Goal: Transaction & Acquisition: Purchase product/service

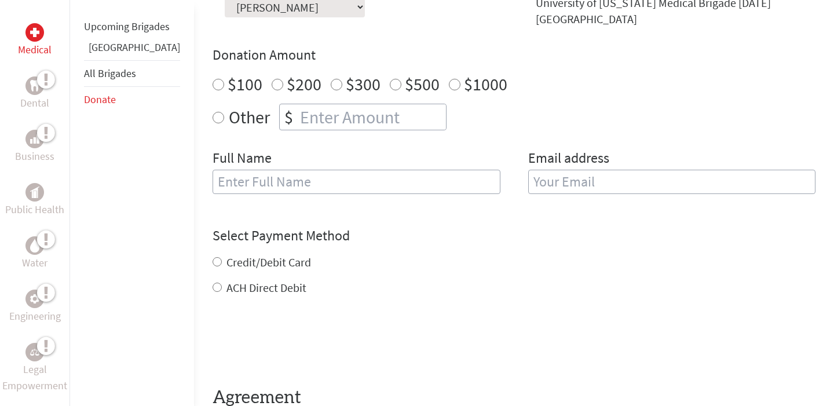
scroll to position [385, 0]
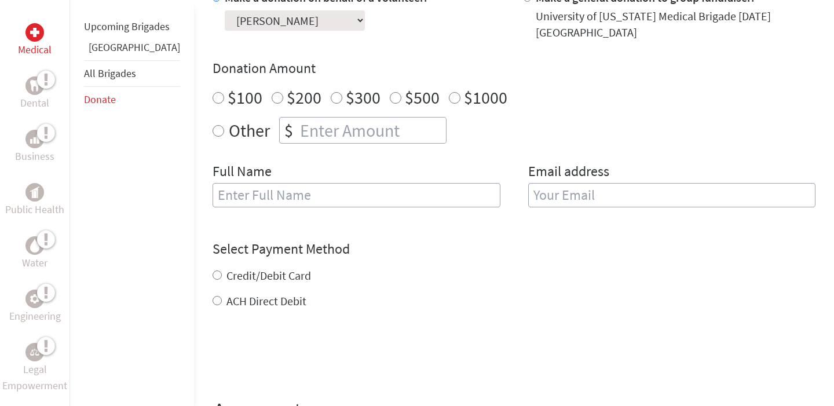
click at [213, 278] on input "Credit/Debit Card" at bounding box center [217, 275] width 9 height 9
radio input "true"
click at [159, 215] on div "Medical Dental Business Public Health Water Engineering Legal Empowerment Upcom…" at bounding box center [417, 175] width 834 height 688
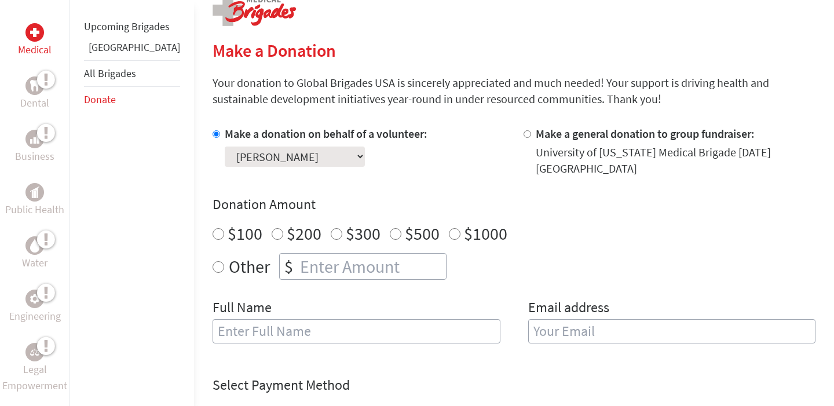
scroll to position [258, 0]
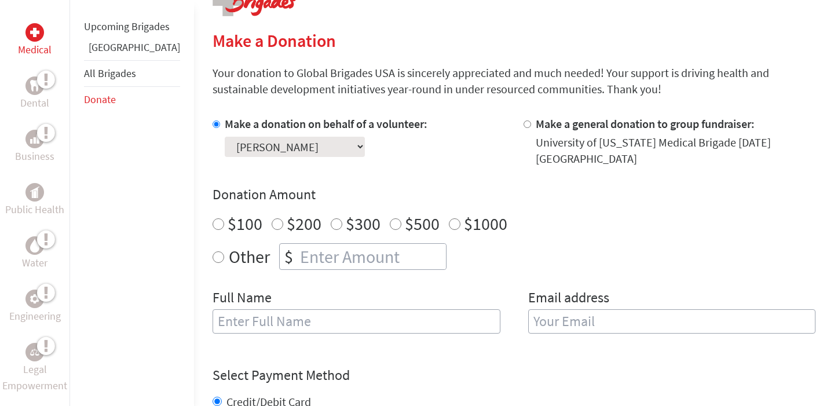
click at [213, 223] on input "$100" at bounding box center [219, 224] width 12 height 12
radio input "true"
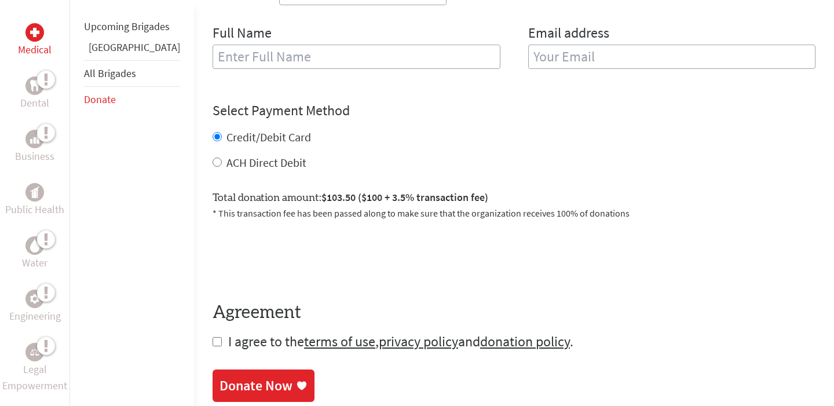
scroll to position [524, 0]
click at [213, 344] on input "checkbox" at bounding box center [217, 341] width 9 height 9
checkbox input "true"
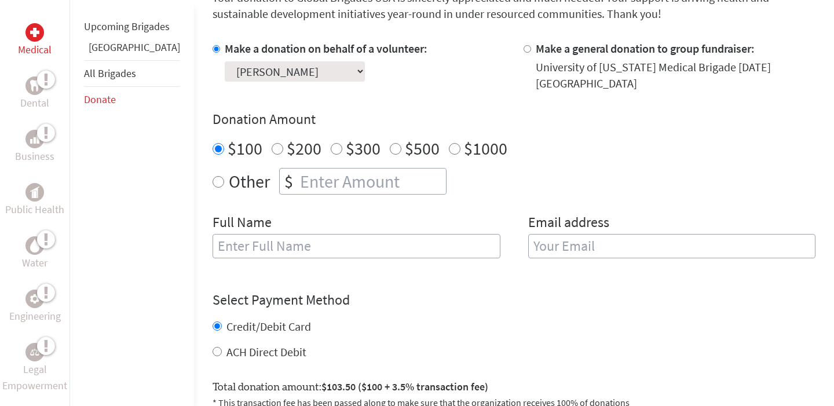
scroll to position [422, 0]
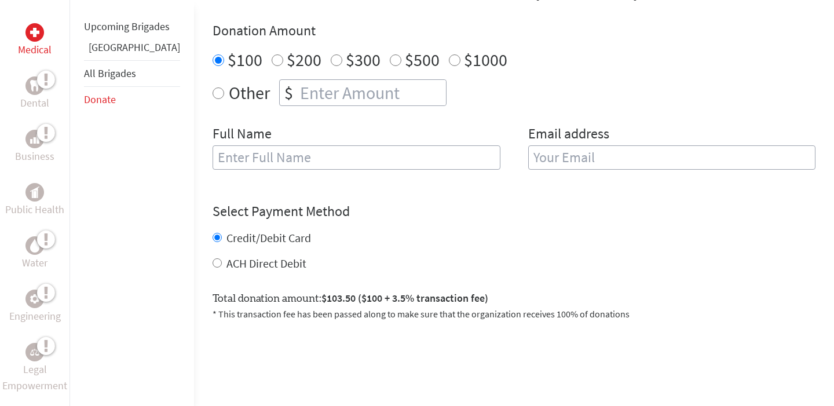
click at [295, 155] on input "text" at bounding box center [357, 157] width 288 height 24
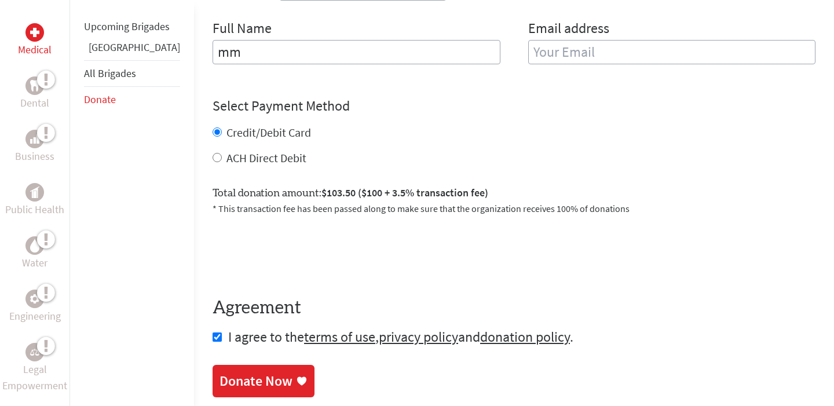
scroll to position [560, 0]
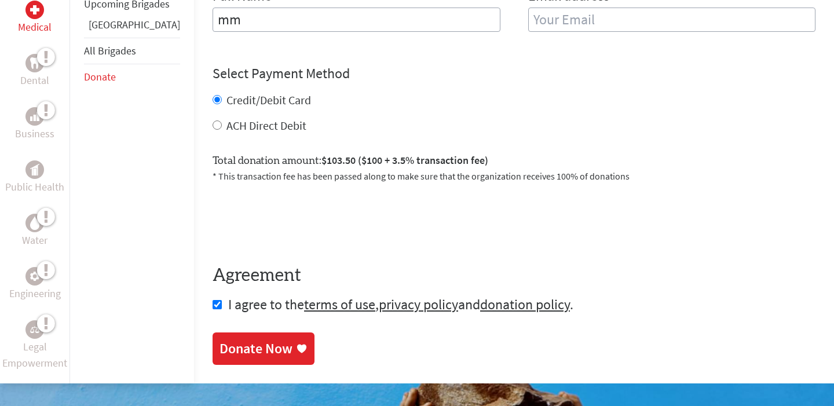
type input "mm"
click at [406, 226] on div "0cAFcWeA7yNy5anZIcujO1MX7rtD2BHEqGY6SQmLqw5qCkuxi23UQsORIq4NZJxGFjpPwU6sgbyOkCV…" at bounding box center [514, 219] width 603 height 45
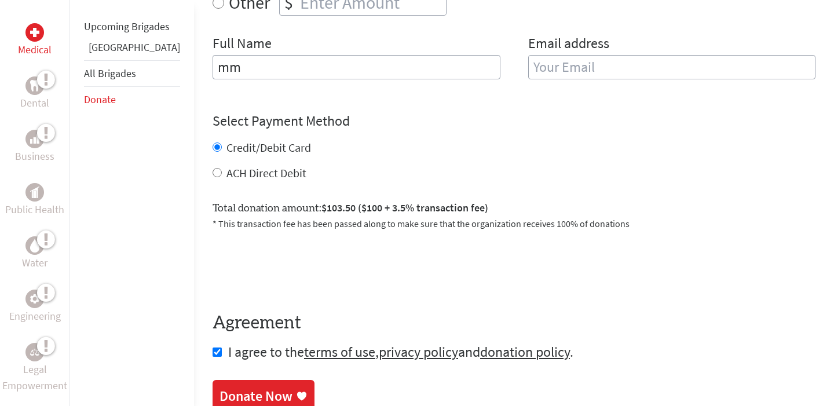
scroll to position [517, 0]
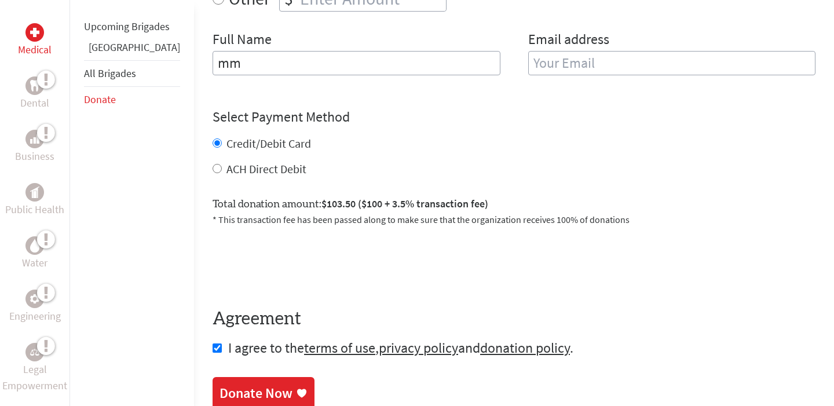
click at [243, 387] on div "Donate Now" at bounding box center [256, 393] width 73 height 19
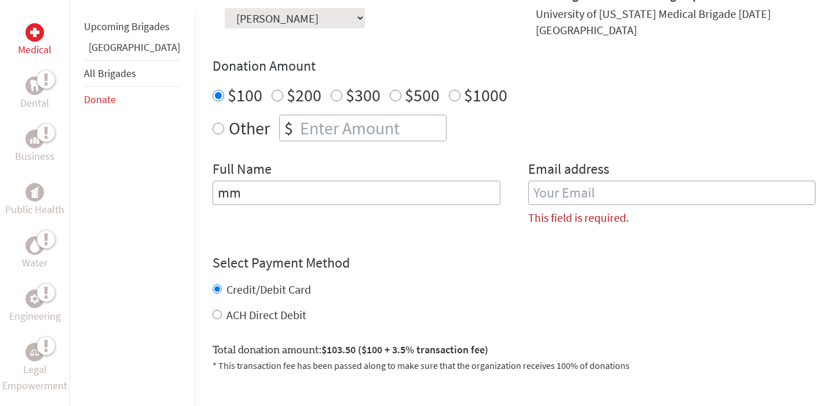
scroll to position [374, 0]
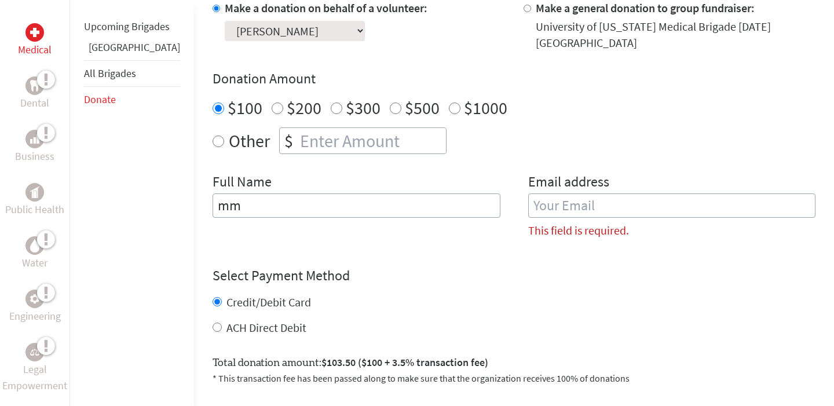
click at [550, 204] on input "email" at bounding box center [672, 206] width 288 height 24
type input "m"
click at [213, 138] on input "Other" at bounding box center [219, 142] width 12 height 12
radio input "true"
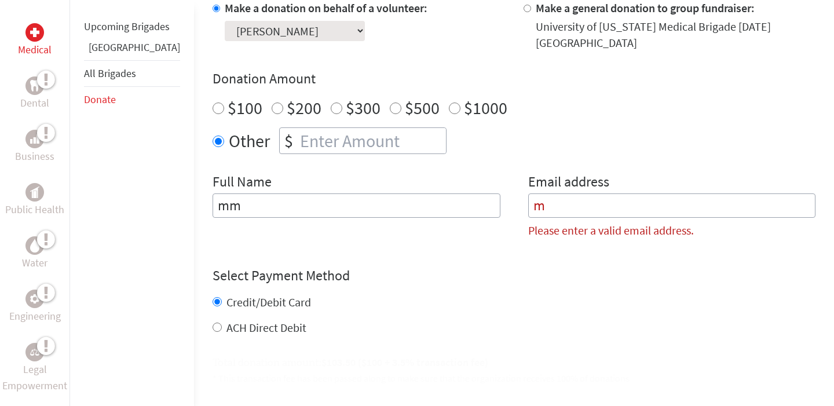
click at [298, 141] on input "number" at bounding box center [372, 140] width 148 height 25
type input "1"
click at [464, 166] on div "Make a donation on behalf of a volunteer: Select a volunteer... [PERSON_NAME] […" at bounding box center [514, 124] width 603 height 248
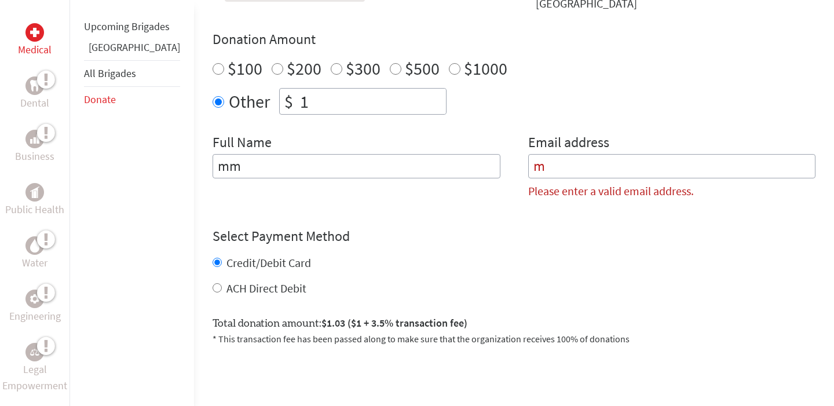
scroll to position [421, 0]
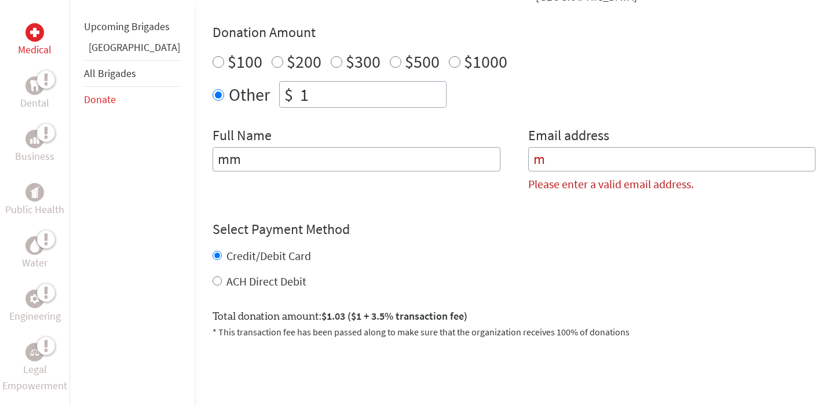
click at [536, 160] on input "m" at bounding box center [672, 159] width 288 height 24
type input "[EMAIL_ADDRESS][DOMAIN_NAME]"
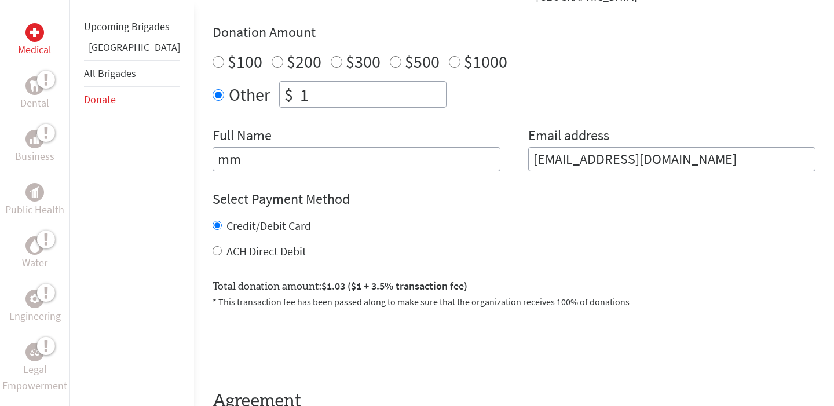
click at [567, 195] on h4 "Select Payment Method" at bounding box center [514, 199] width 603 height 19
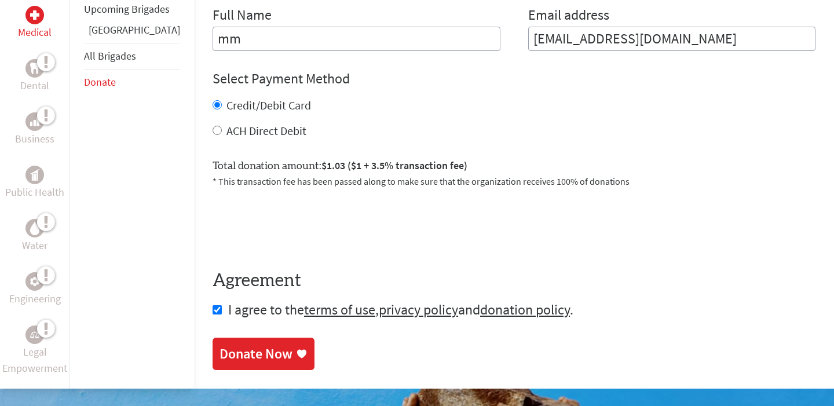
scroll to position [554, 0]
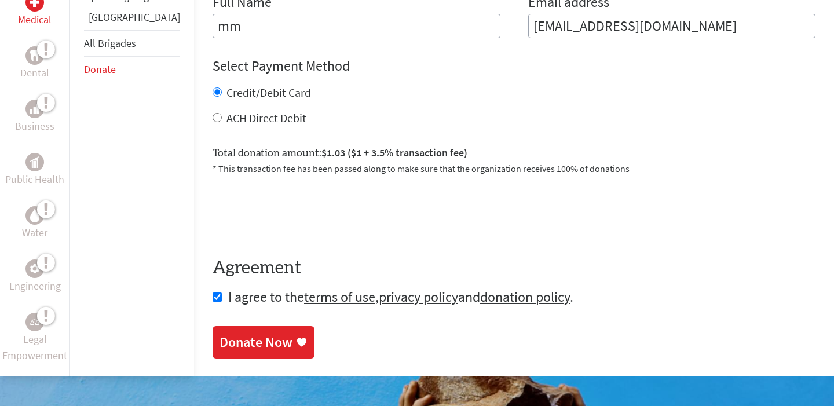
click at [247, 339] on div "Donate Now" at bounding box center [256, 342] width 73 height 19
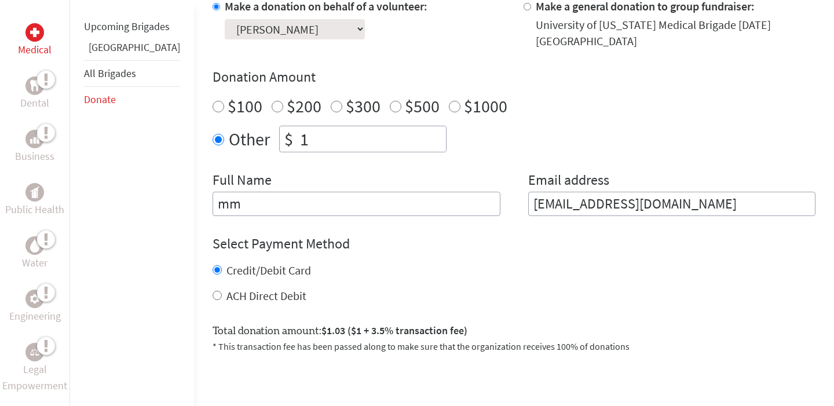
scroll to position [425, 0]
